Goal: Entertainment & Leisure: Consume media (video, audio)

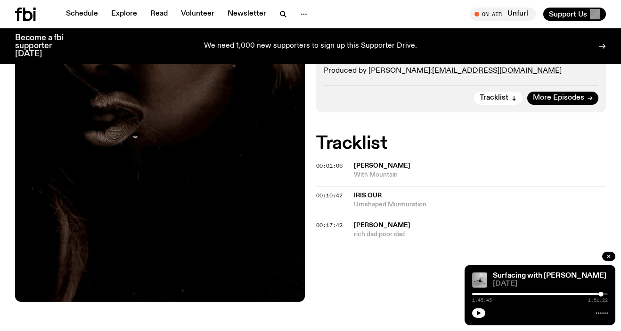
scroll to position [275, 0]
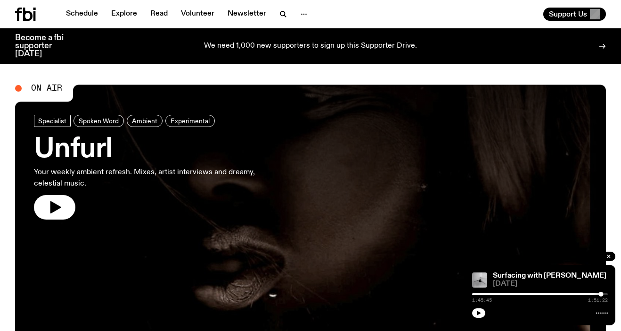
scroll to position [4, 0]
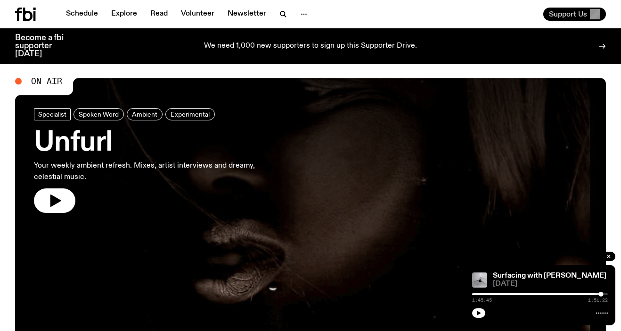
click at [586, 9] on button "Support Us" at bounding box center [575, 14] width 63 height 13
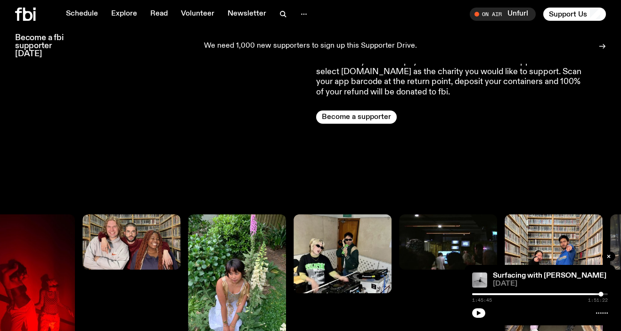
scroll to position [667, 0]
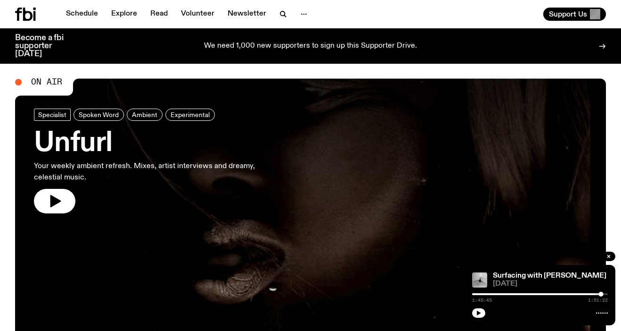
scroll to position [45, 0]
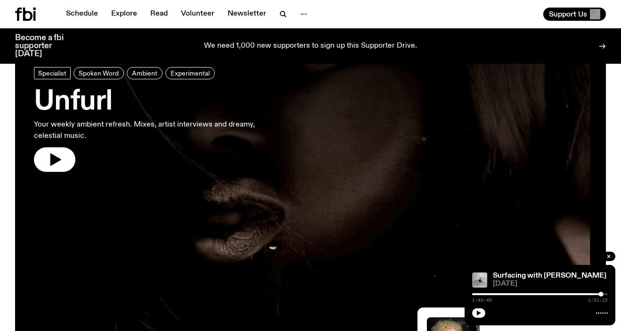
click at [94, 100] on h3 "Unfurl" at bounding box center [154, 102] width 241 height 26
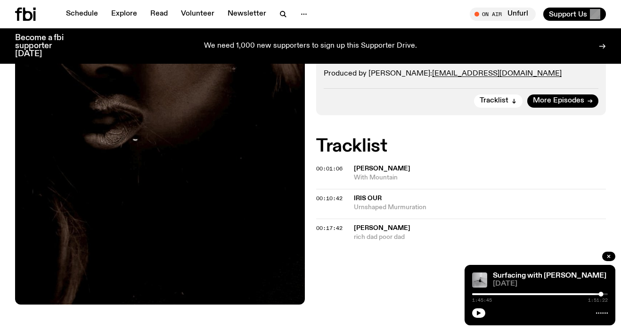
scroll to position [267, 0]
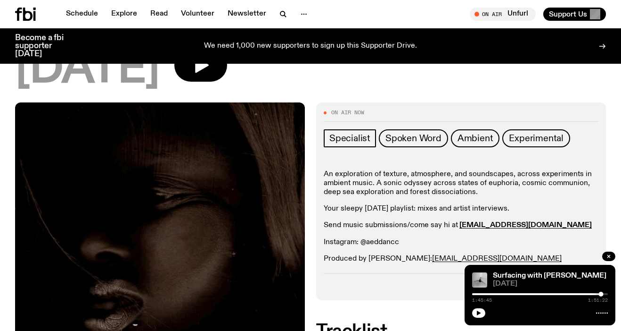
scroll to position [76, 0]
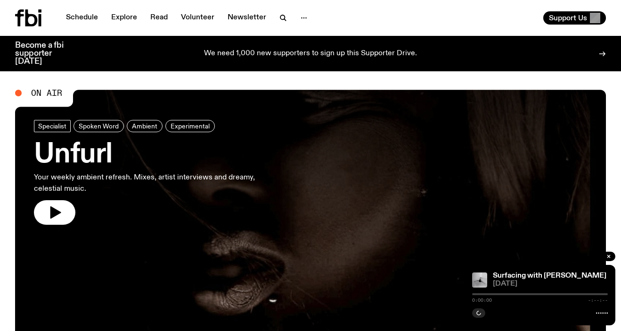
click at [90, 153] on h3 "Unfurl" at bounding box center [154, 154] width 241 height 26
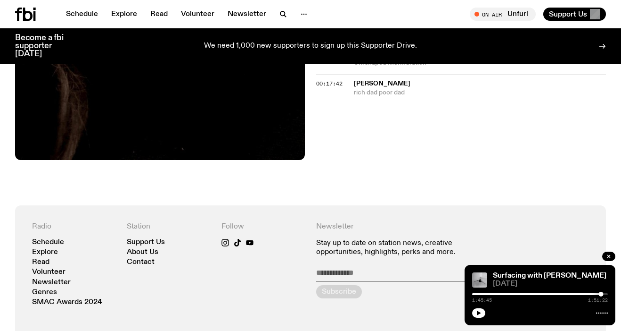
scroll to position [343, 0]
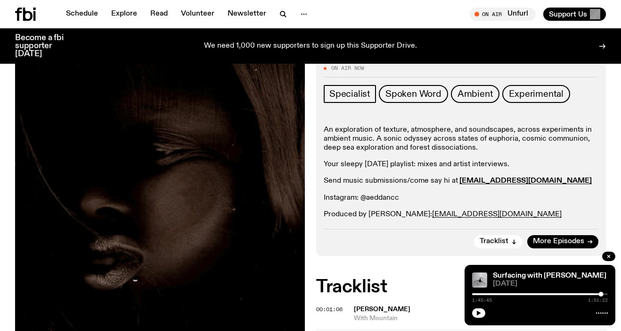
scroll to position [123, 0]
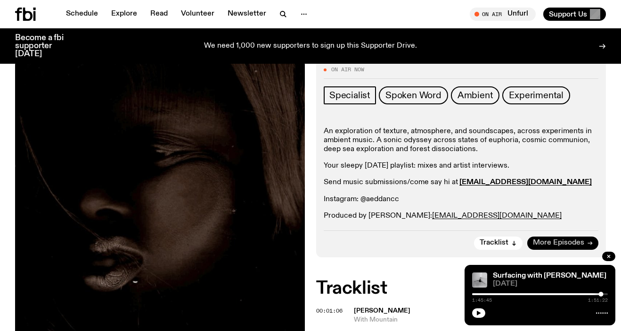
click at [574, 236] on link "More Episodes" at bounding box center [563, 242] width 71 height 13
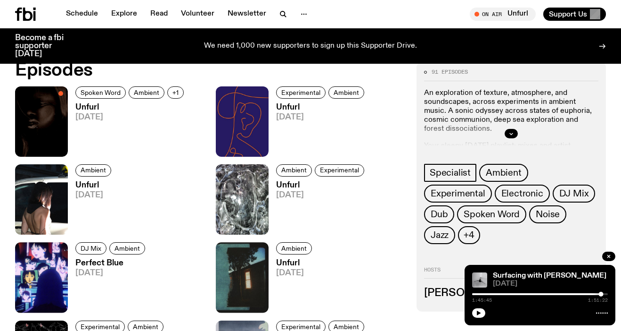
scroll to position [423, 0]
